Goal: Find specific page/section: Find specific page/section

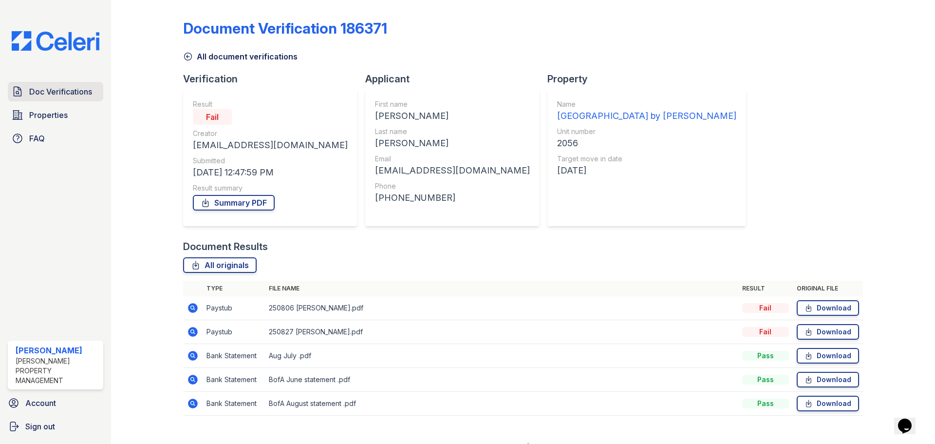
click at [40, 95] on span "Doc Verifications" at bounding box center [60, 92] width 63 height 12
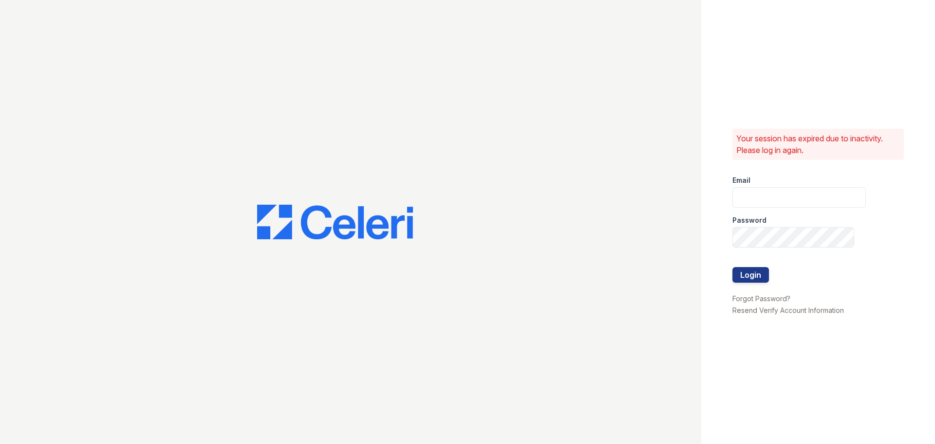
type input "ednar@loganpm.com"
click at [750, 274] on button "Login" at bounding box center [750, 275] width 37 height 16
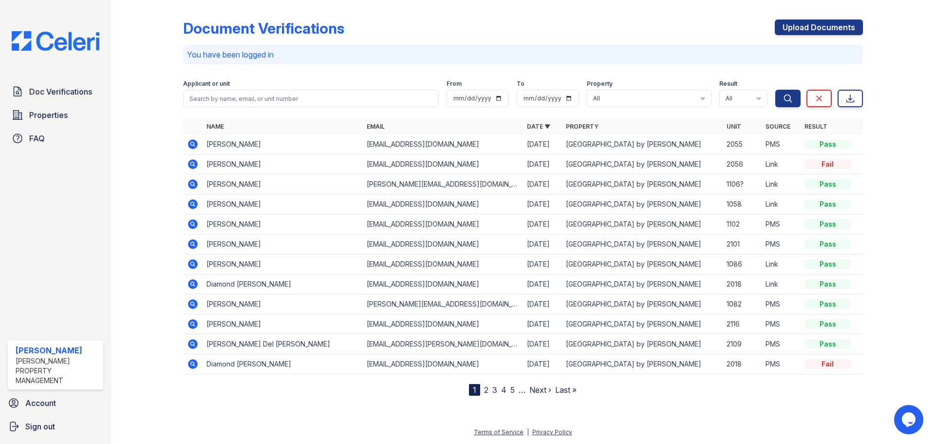
click at [539, 389] on link "Next ›" at bounding box center [540, 390] width 22 height 10
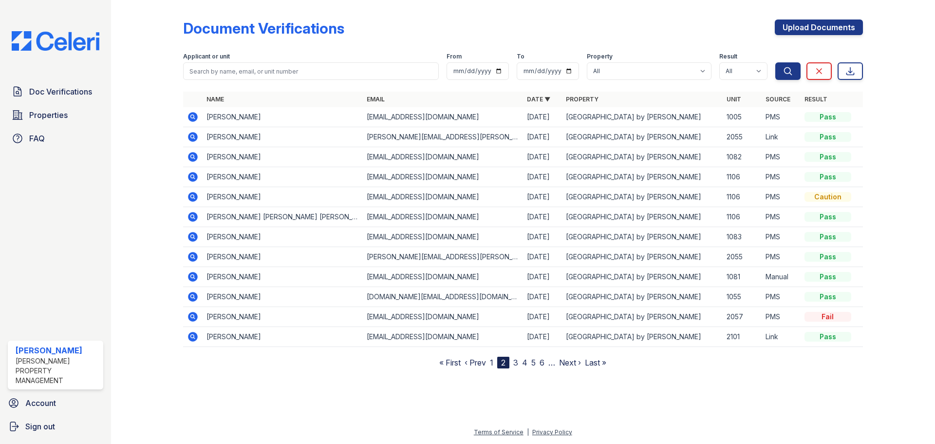
drag, startPoint x: 106, startPoint y: 140, endPoint x: 127, endPoint y: 136, distance: 20.8
click at [108, 139] on div "Doc Verifications Properties FAQ [PERSON_NAME] Property Management Account Sign…" at bounding box center [55, 222] width 111 height 444
